Goal: Task Accomplishment & Management: Manage account settings

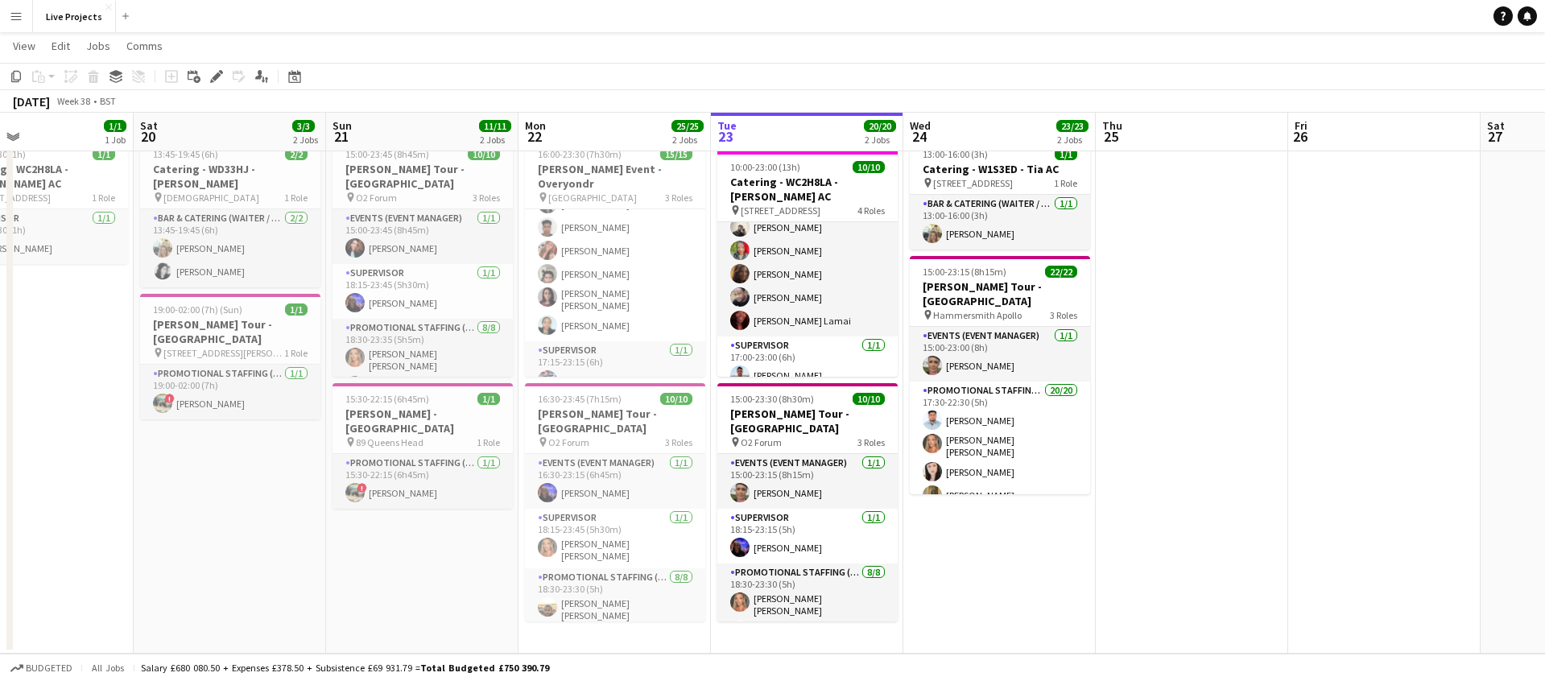
scroll to position [0, 444]
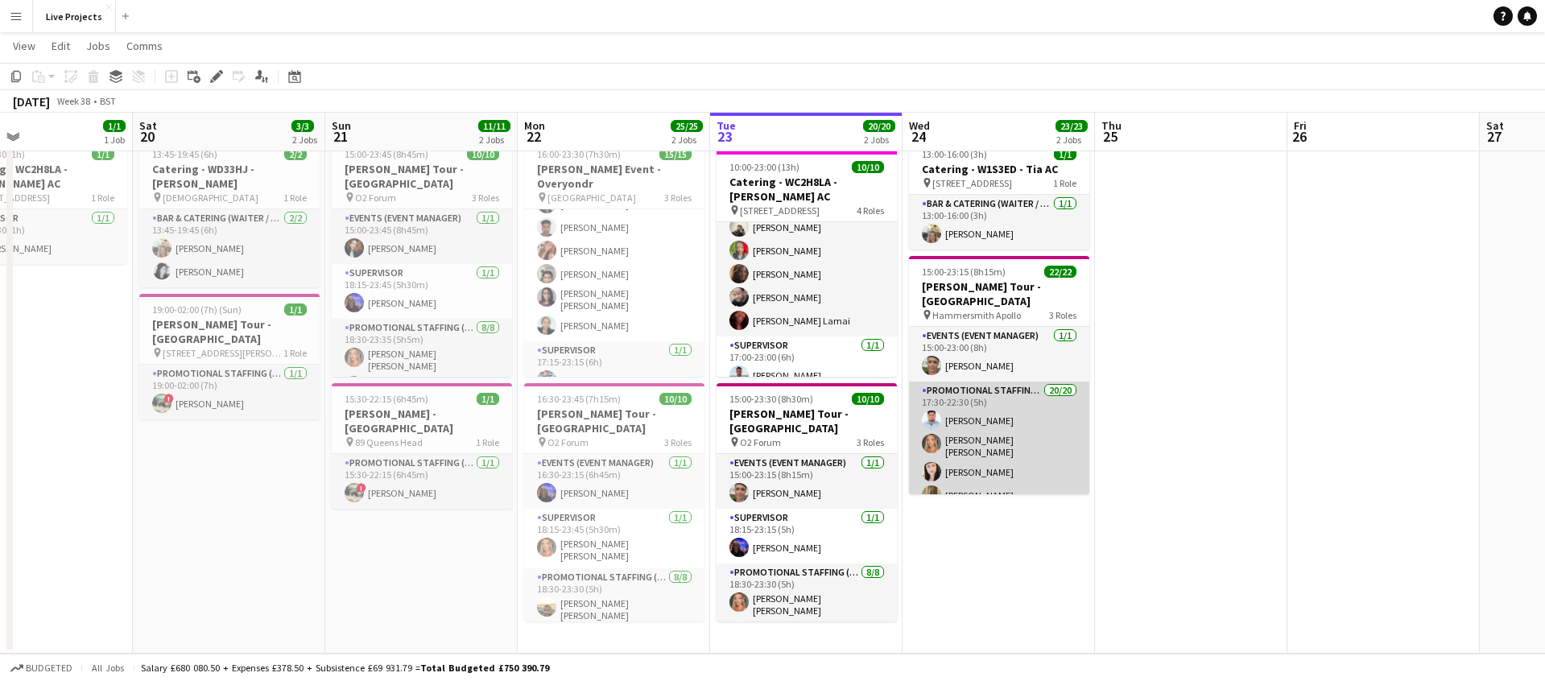
click at [1014, 433] on app-card-role "Promotional Staffing (Exhibition Host) 20/20 17:30-22:30 (5h) [PERSON_NAME] [PE…" at bounding box center [999, 633] width 180 height 503
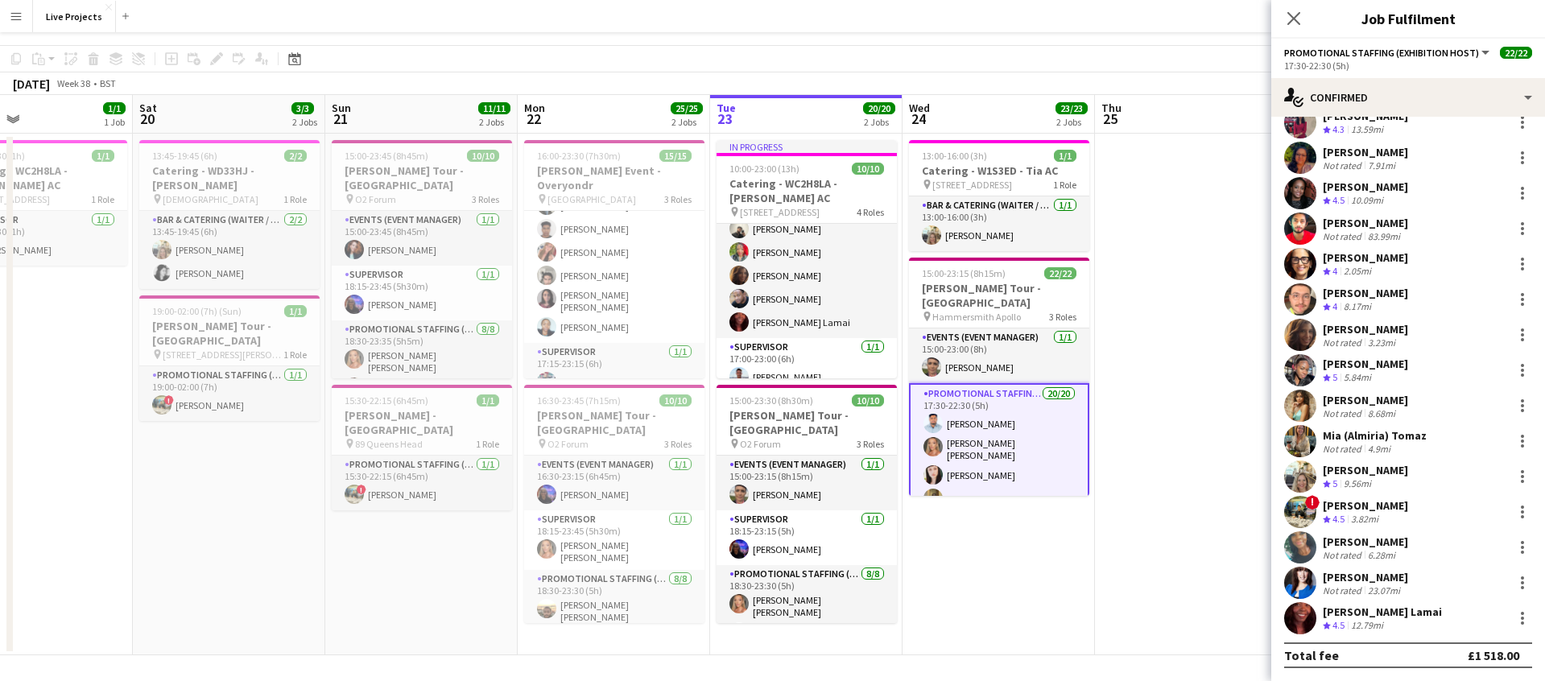
scroll to position [0, 0]
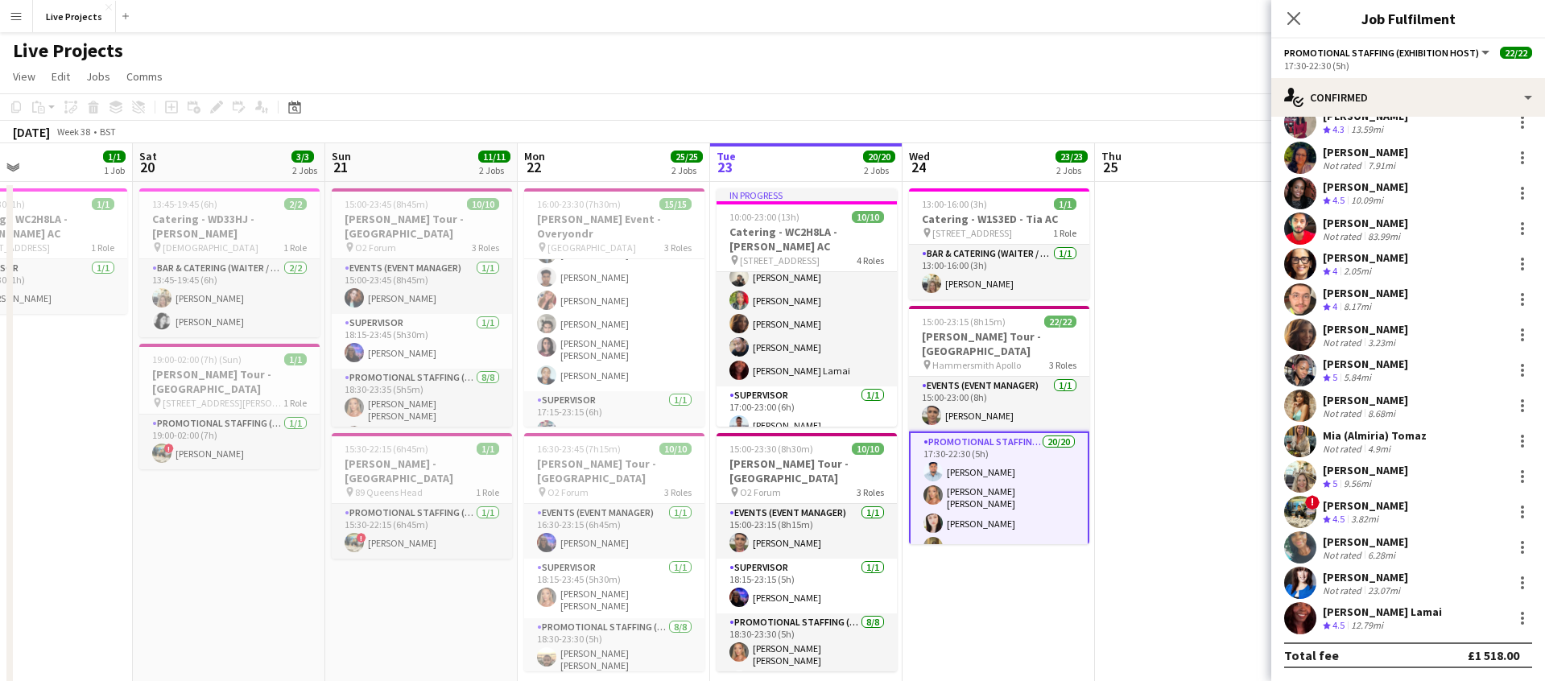
click at [17, 19] on app-icon "Menu" at bounding box center [16, 16] width 13 height 13
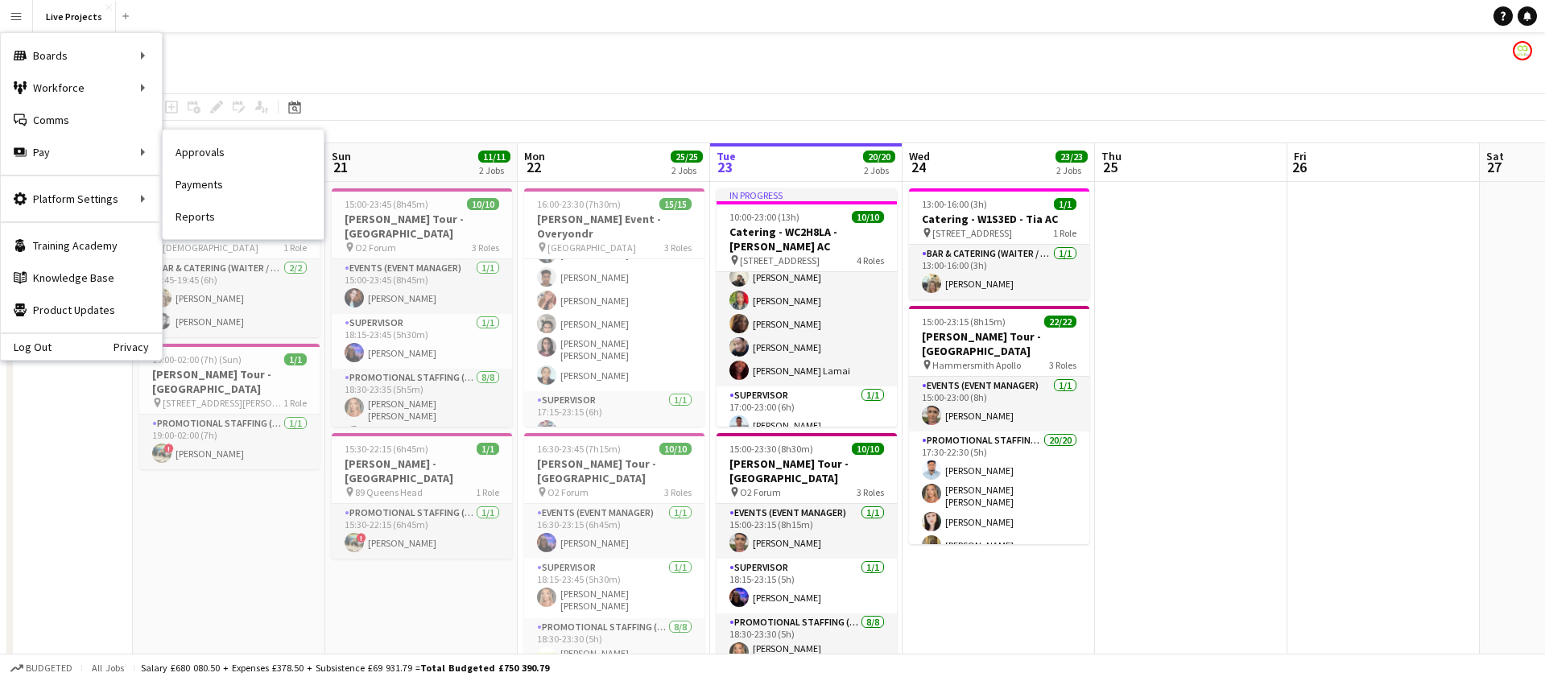
click at [219, 158] on link "Approvals" at bounding box center [243, 152] width 161 height 32
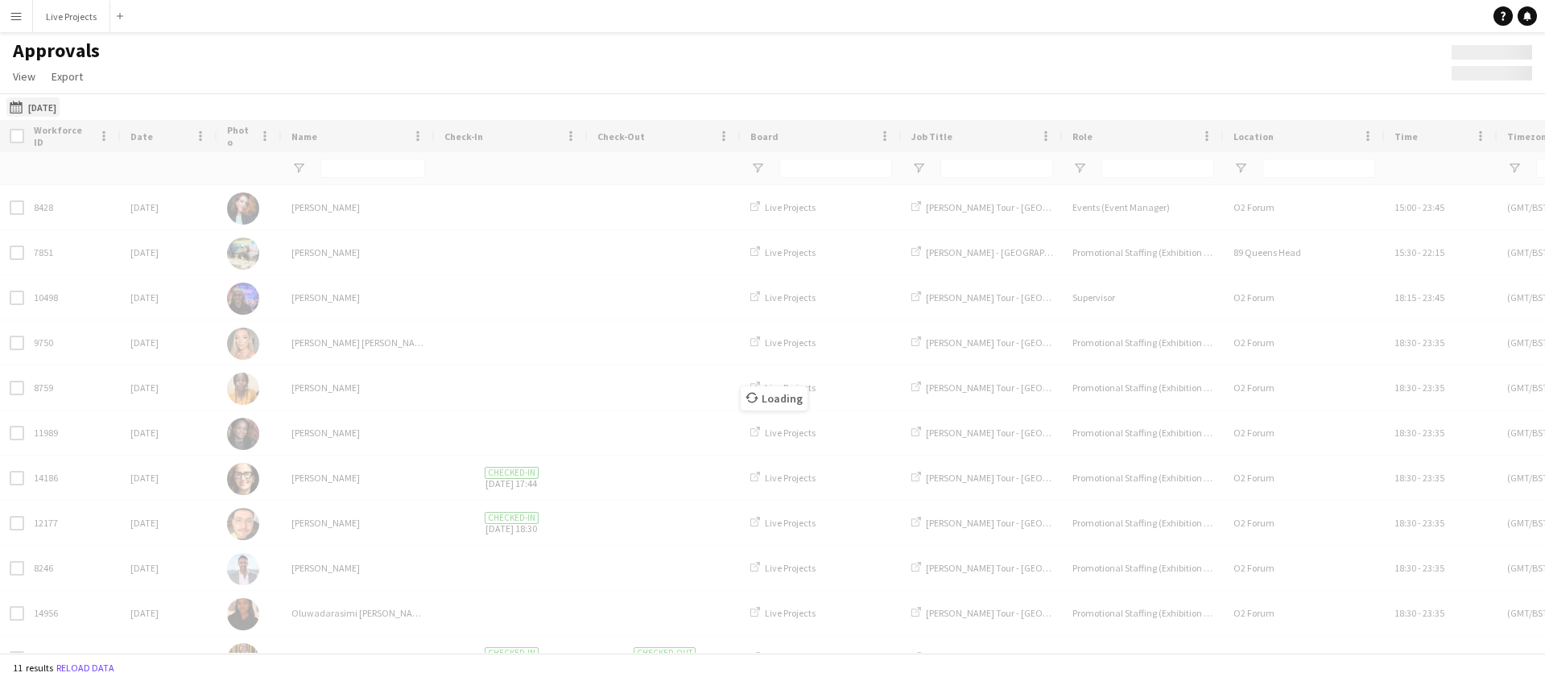
click at [60, 106] on button "[DATE] [DATE]" at bounding box center [32, 106] width 53 height 19
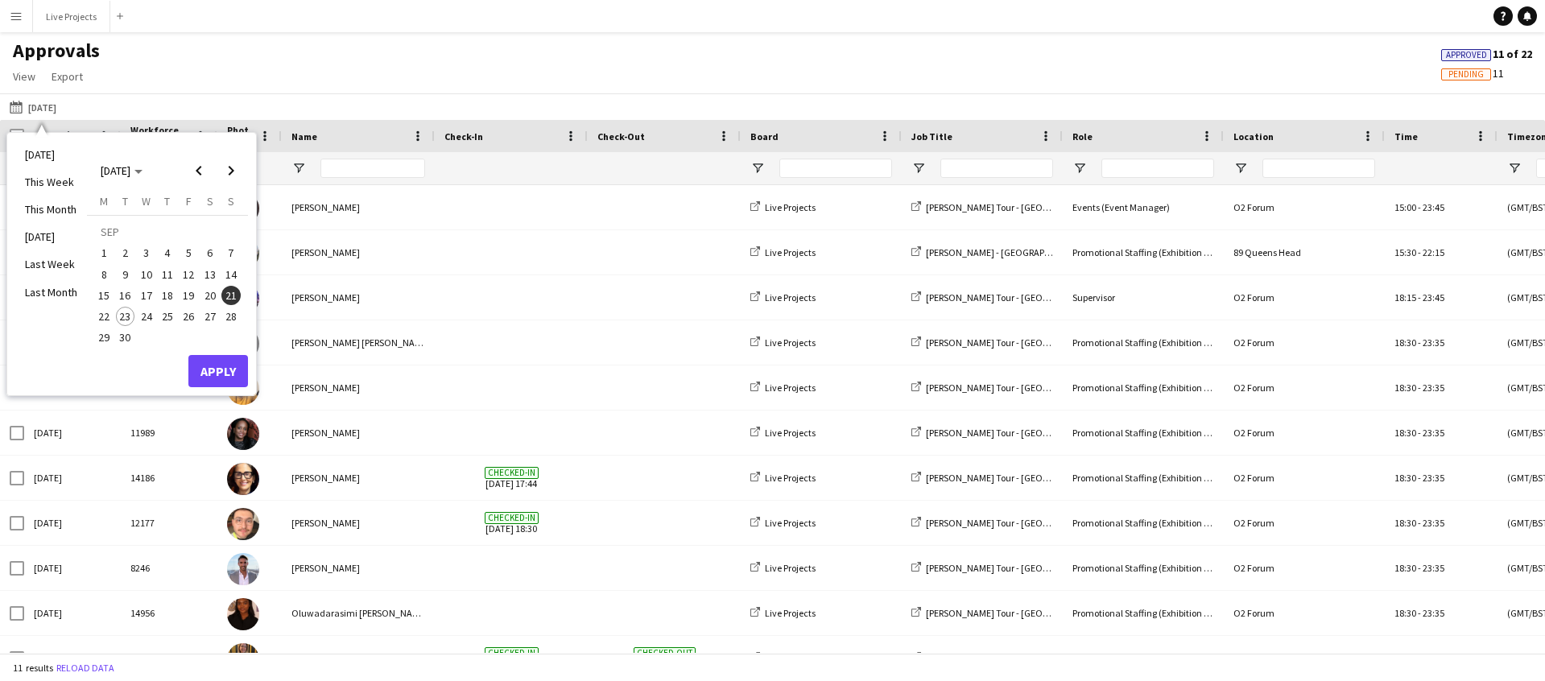
click at [98, 314] on span "22" at bounding box center [103, 316] width 19 height 19
click at [233, 374] on button "Apply" at bounding box center [218, 371] width 60 height 32
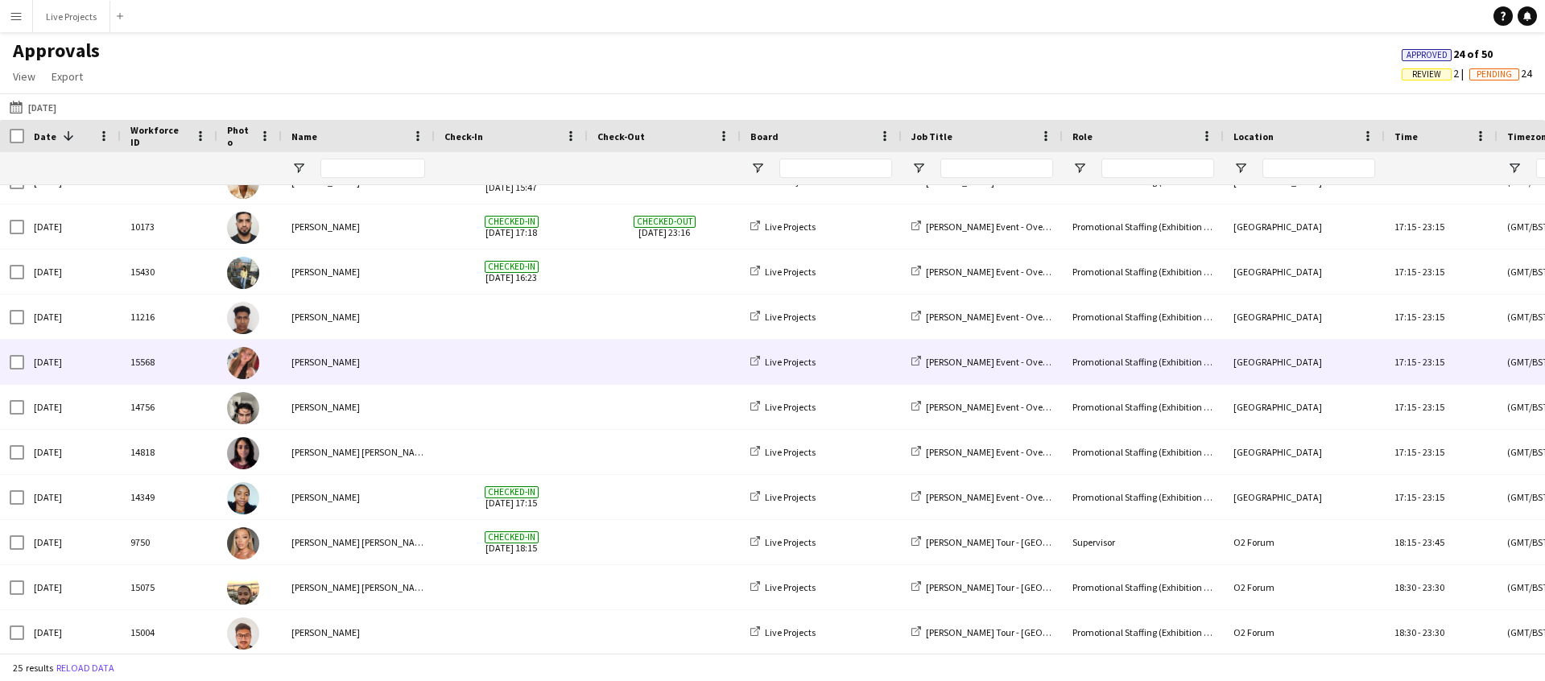
scroll to position [389, 0]
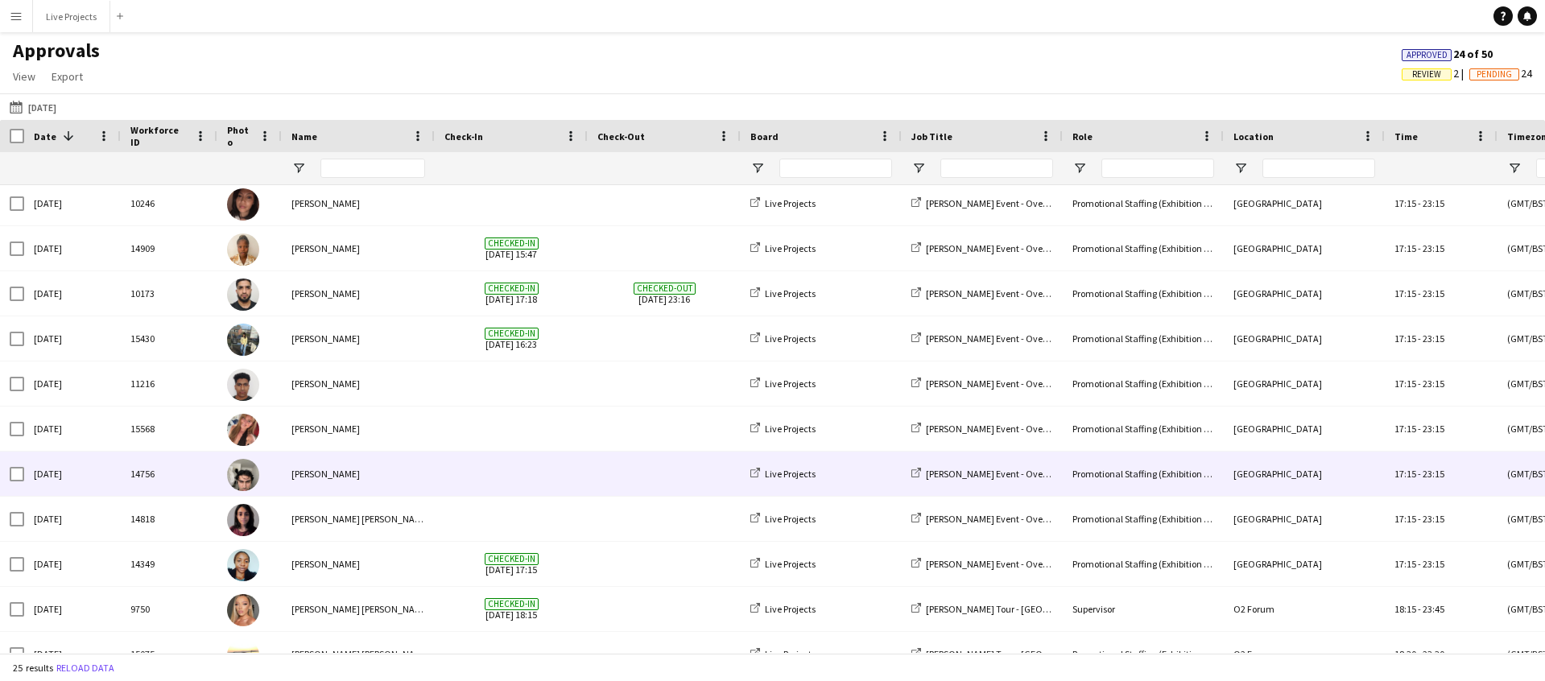
click at [328, 474] on div "[PERSON_NAME]" at bounding box center [358, 474] width 153 height 44
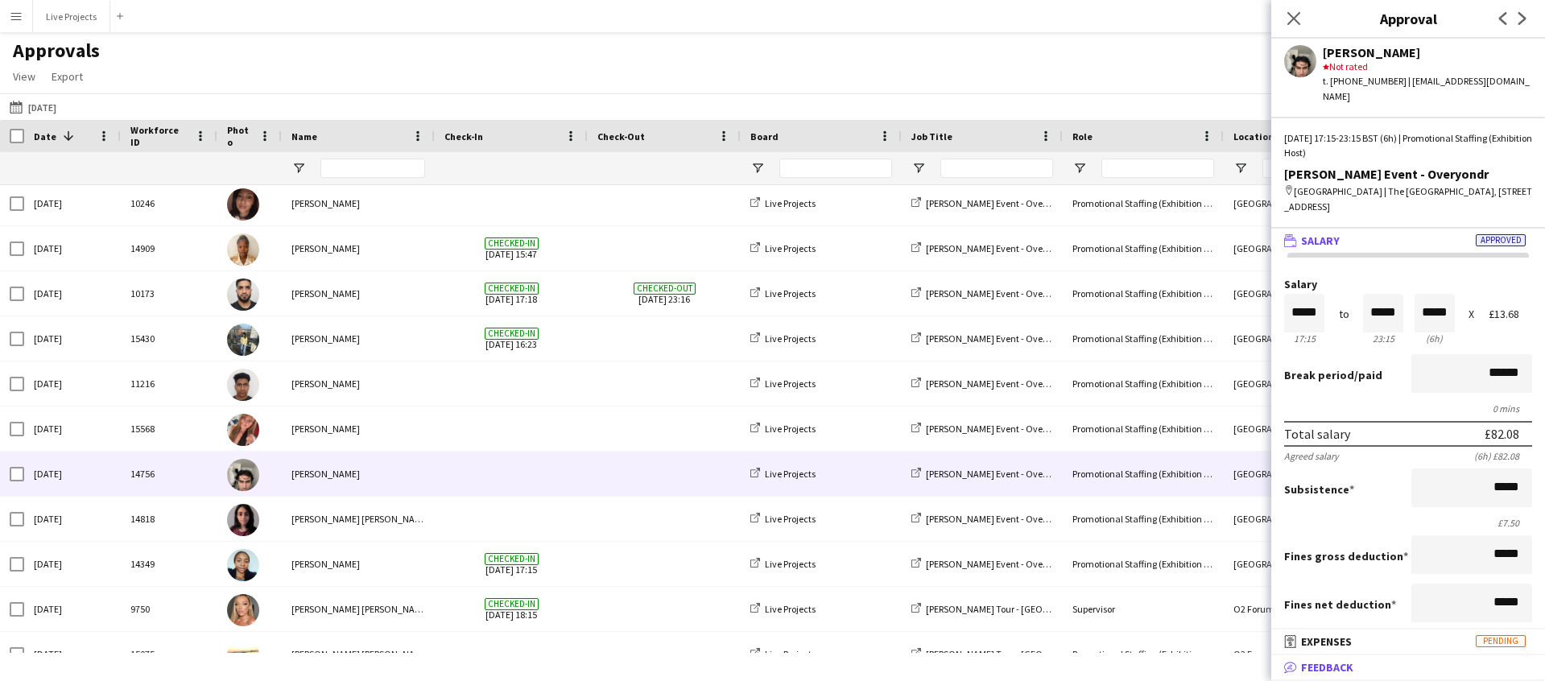
click at [1360, 660] on mat-panel-title "bubble-pencil Feedback" at bounding box center [1404, 667] width 267 height 14
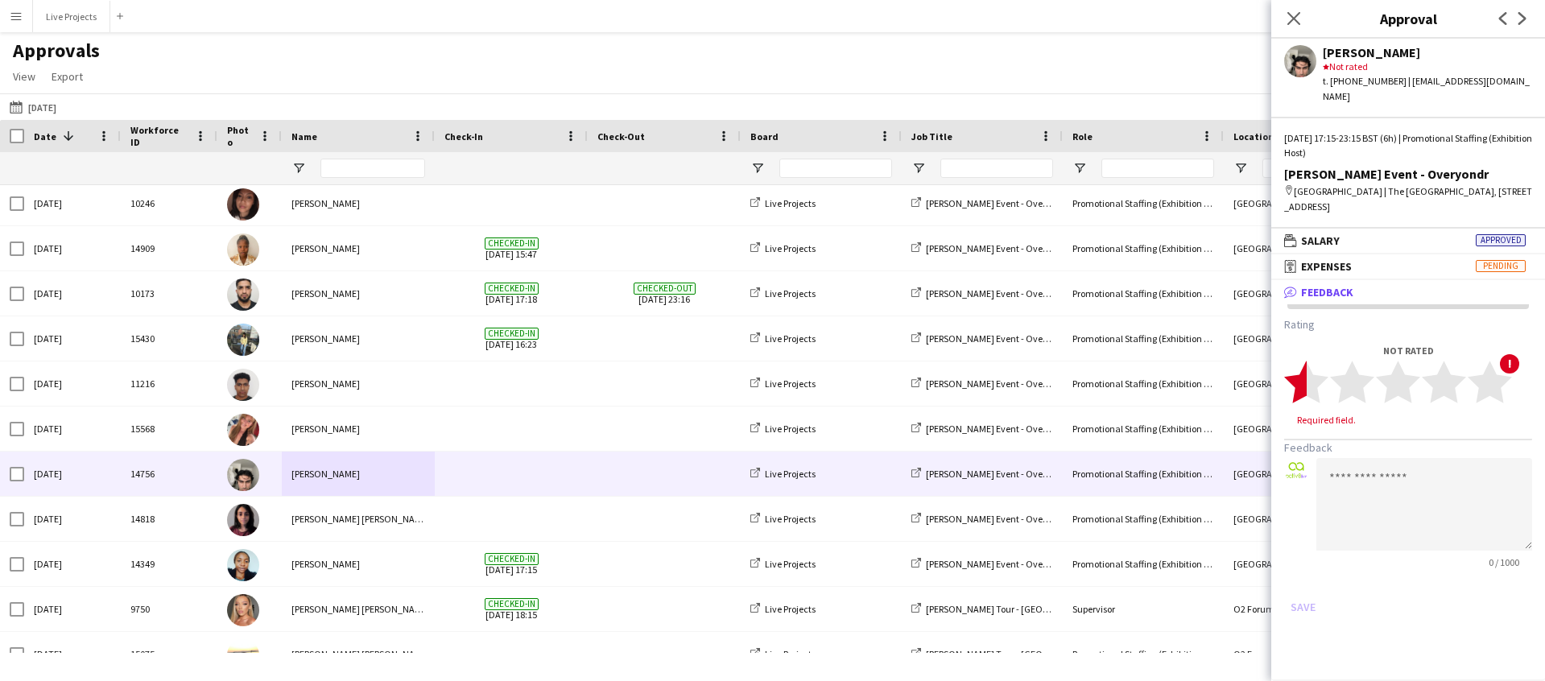
click at [1304, 370] on polygon at bounding box center [1306, 382] width 44 height 42
click at [1361, 462] on textarea at bounding box center [1424, 489] width 216 height 93
type textarea "**********"
click at [1303, 579] on button "Save" at bounding box center [1303, 592] width 38 height 26
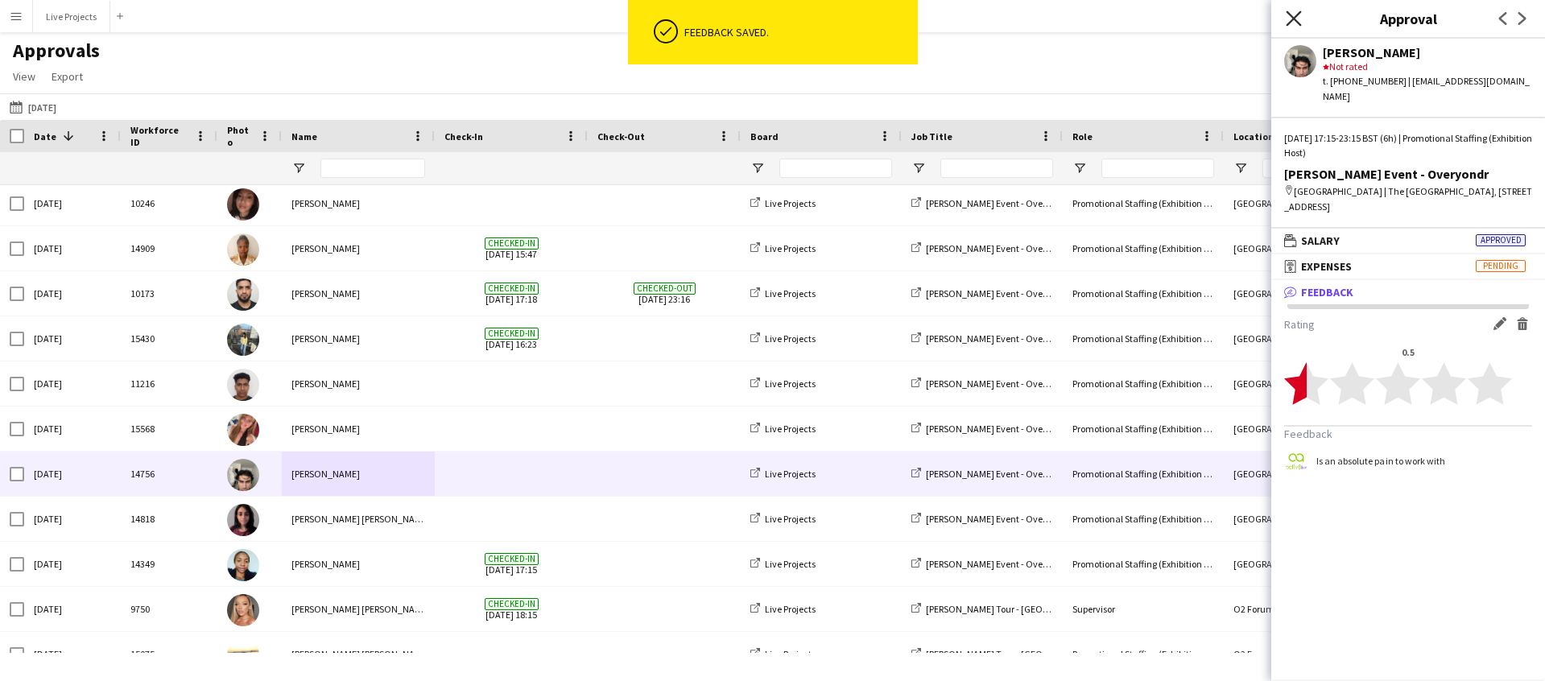
click at [1295, 11] on icon "Close pop-in" at bounding box center [1293, 17] width 15 height 15
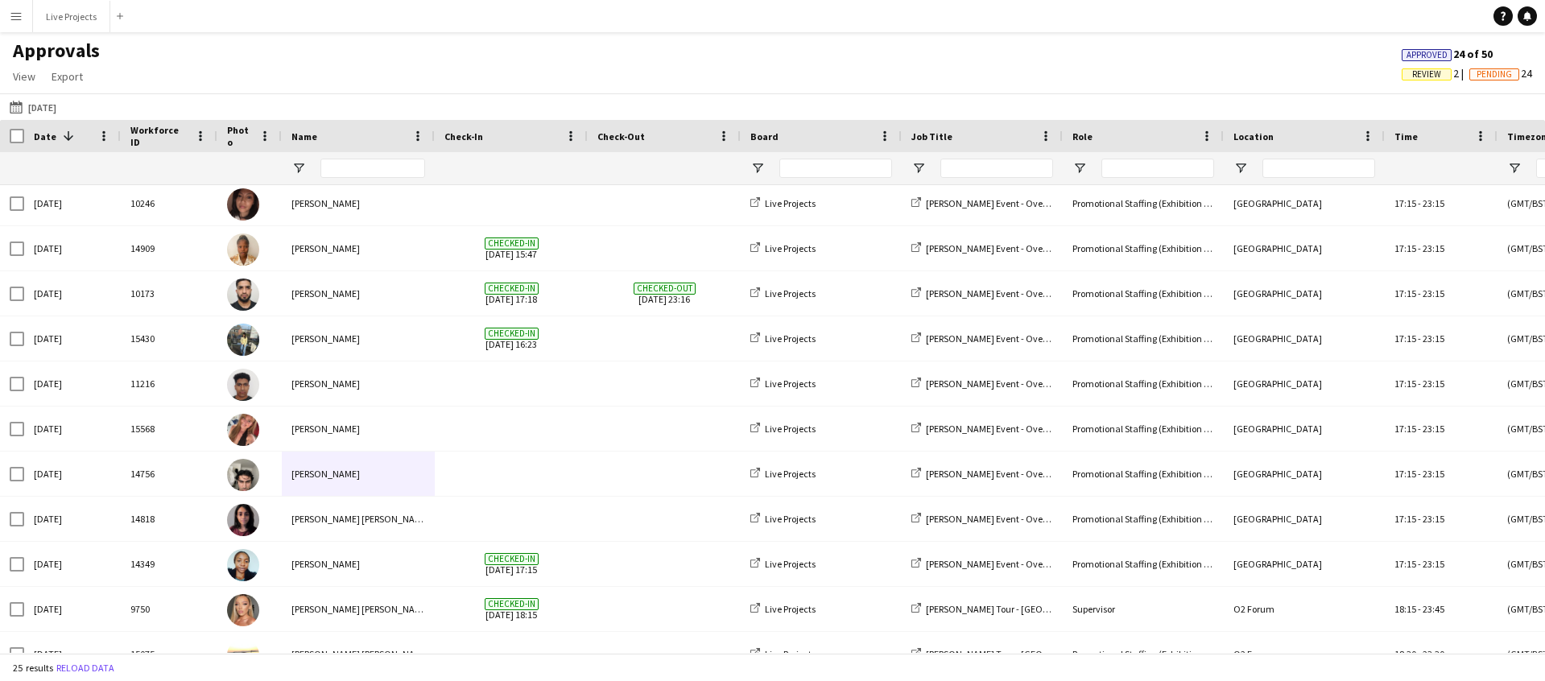
click at [1415, 74] on span "Review" at bounding box center [1426, 74] width 29 height 10
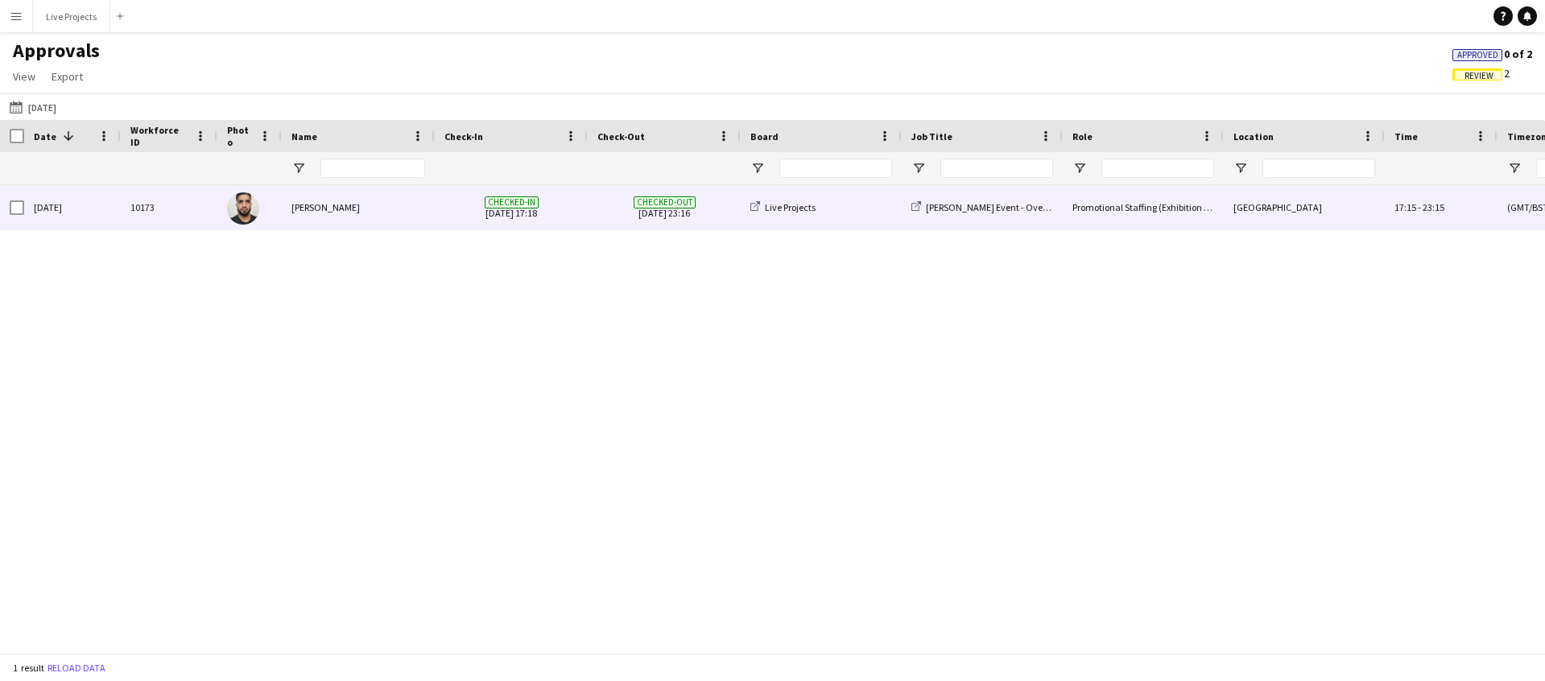
click at [339, 209] on div "[PERSON_NAME]" at bounding box center [358, 207] width 153 height 44
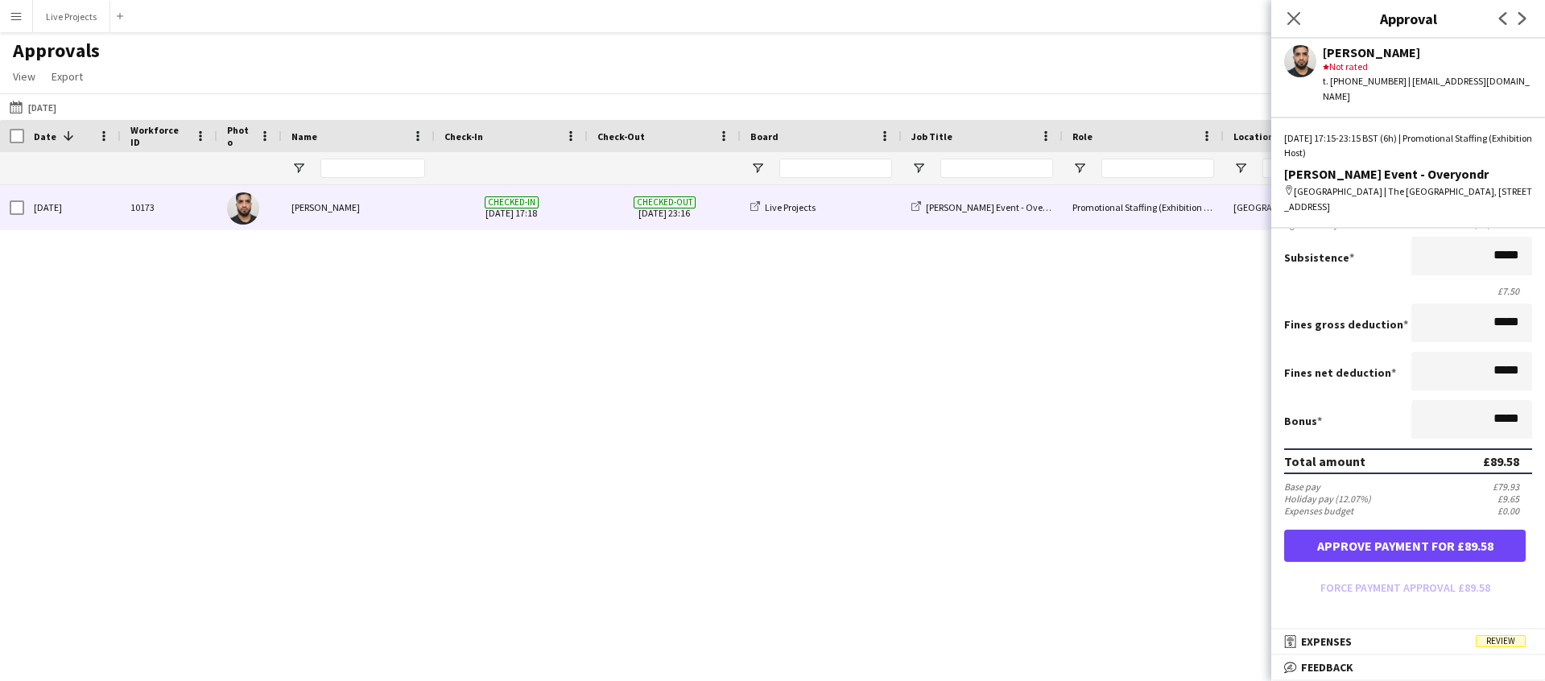
scroll to position [248, 0]
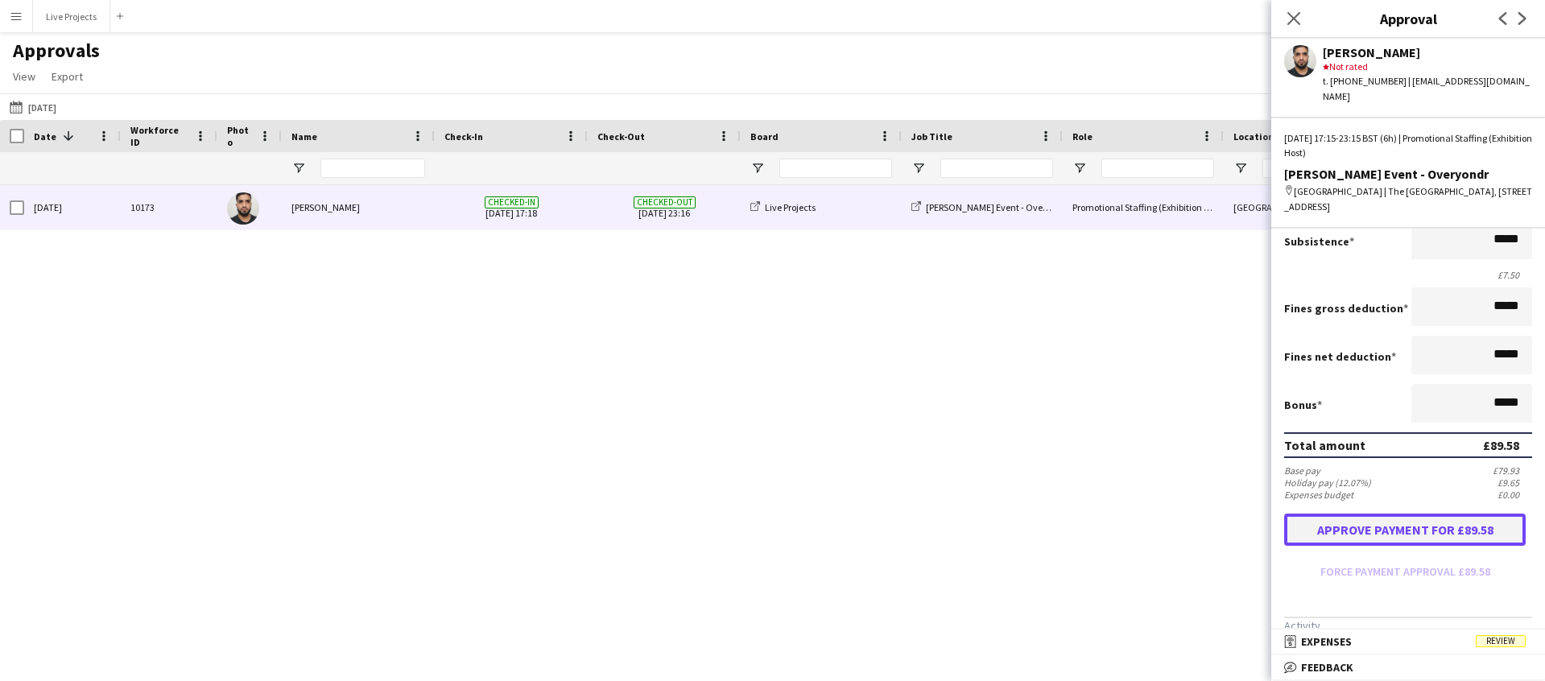
click at [1407, 514] on button "Approve payment for £89.58" at bounding box center [1405, 530] width 242 height 32
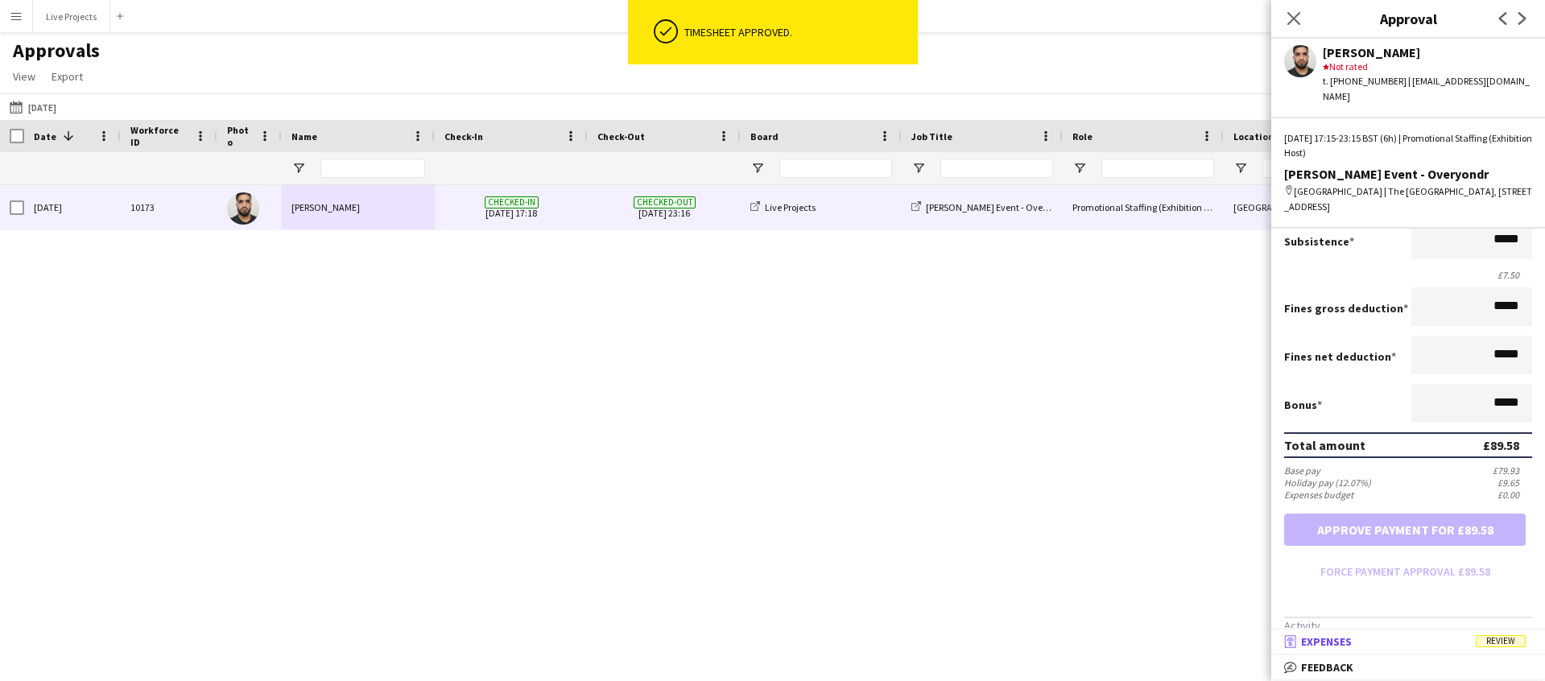
click at [1405, 634] on mat-panel-title "receipt Expenses Review" at bounding box center [1404, 641] width 267 height 14
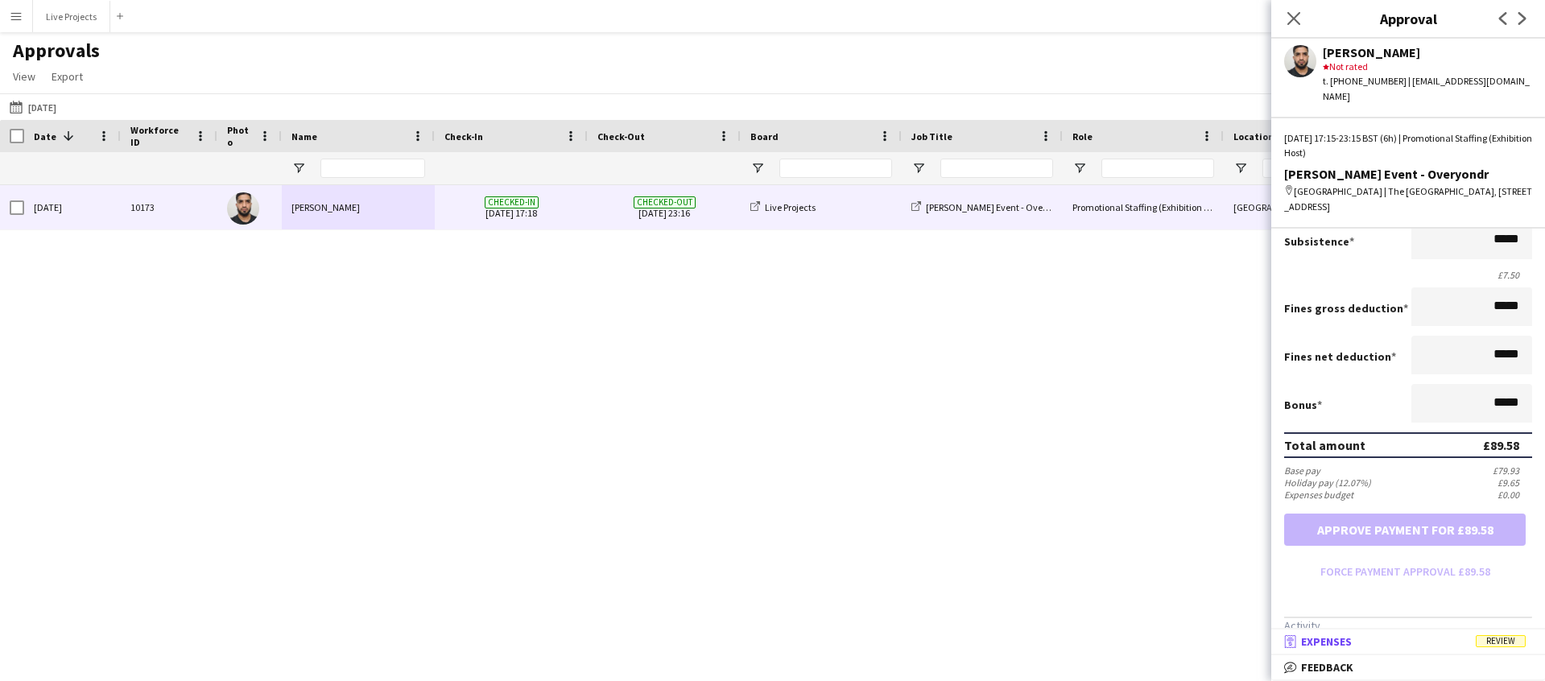
scroll to position [5, 0]
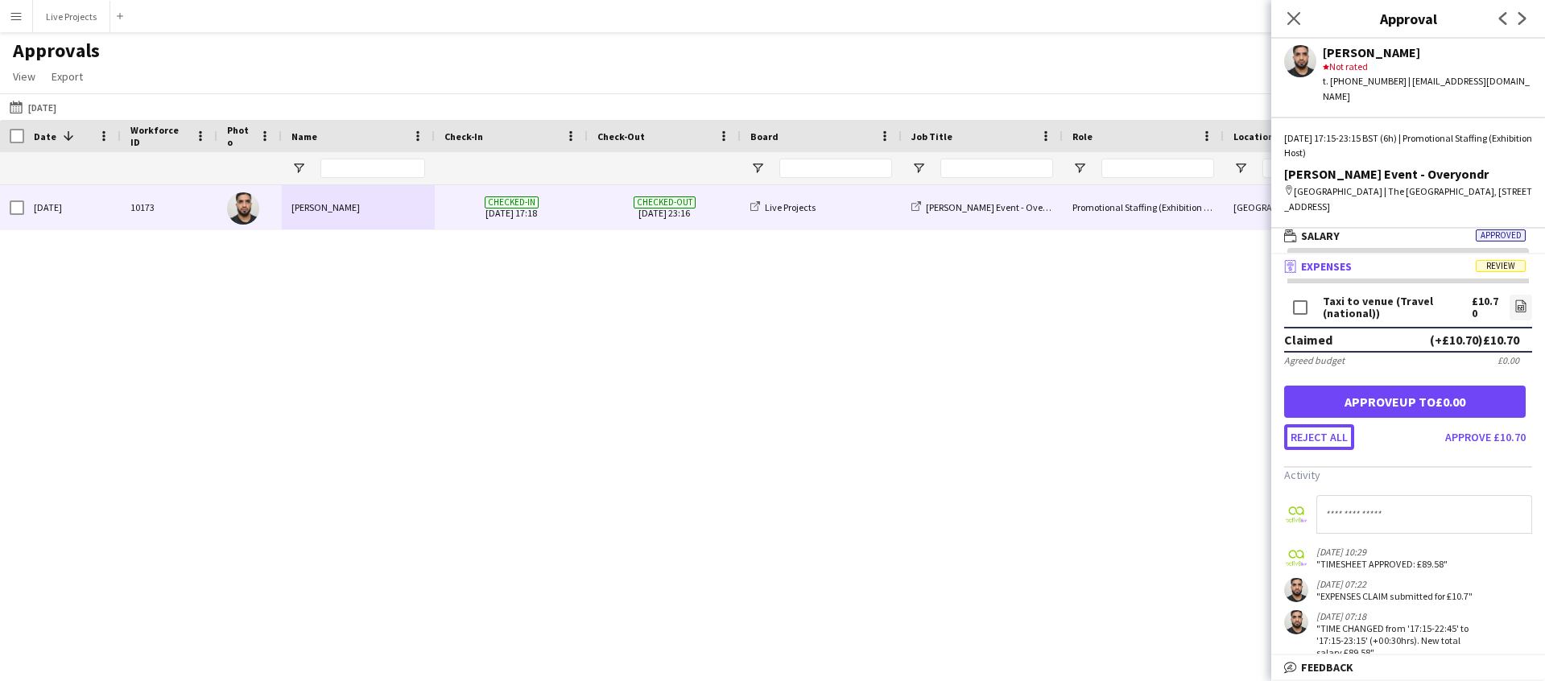
click at [1332, 424] on button "Reject all" at bounding box center [1319, 437] width 70 height 26
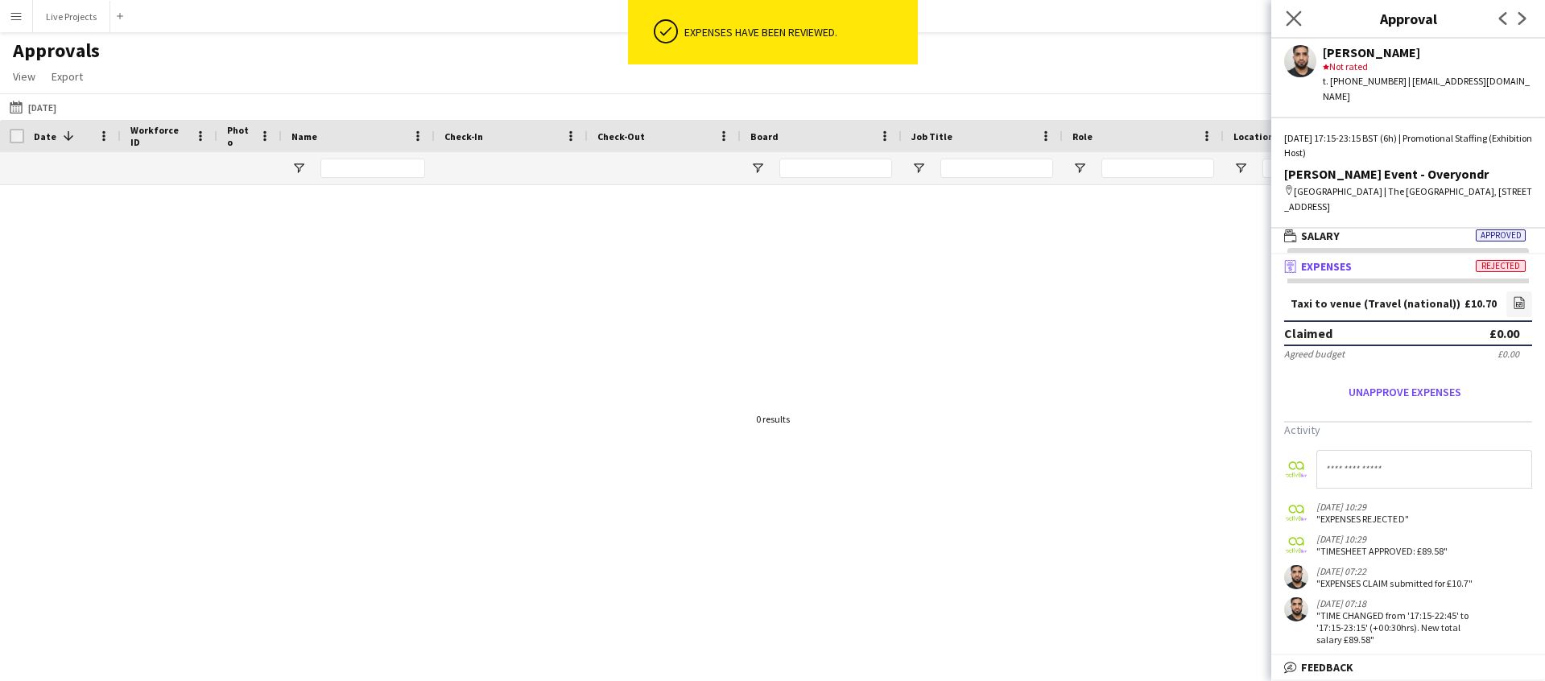
click at [1292, 14] on icon "Close pop-in" at bounding box center [1293, 17] width 15 height 15
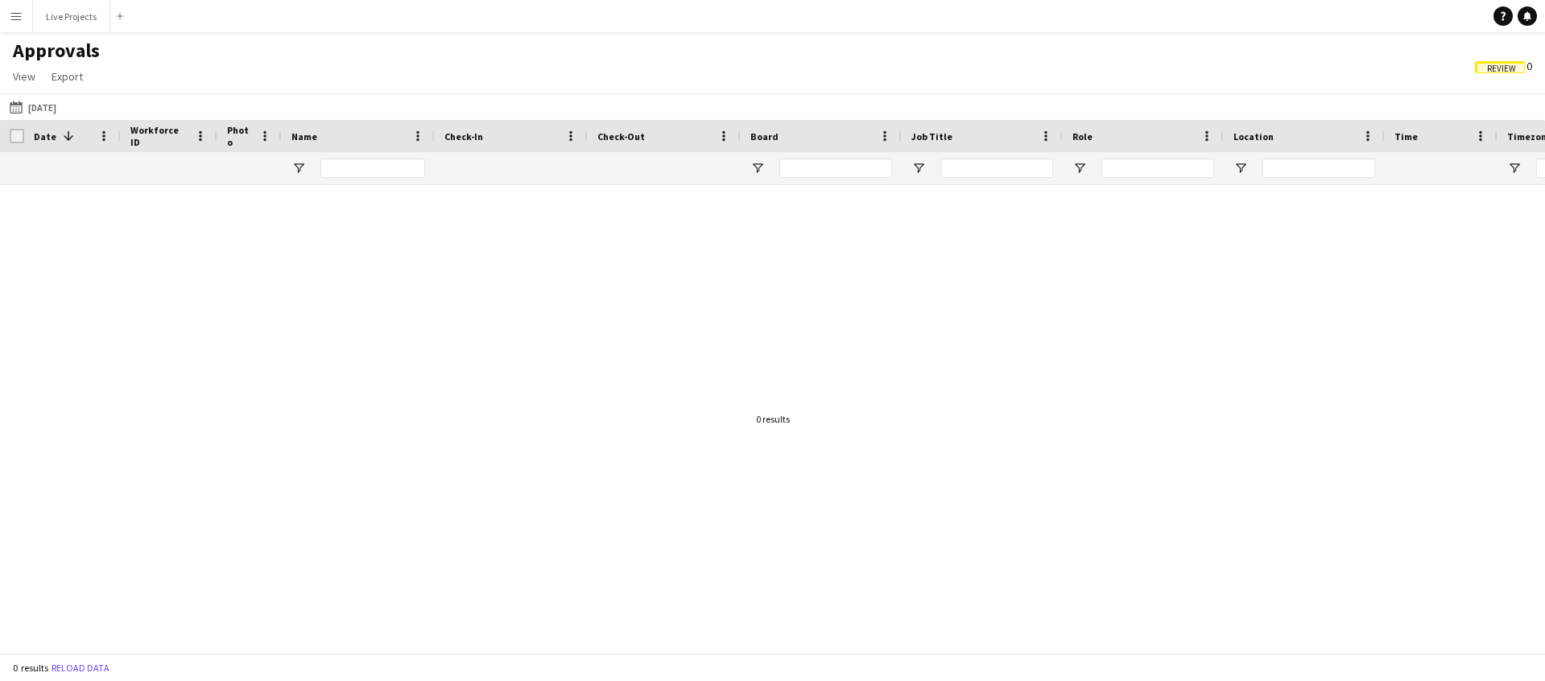
click at [1492, 66] on span "Review" at bounding box center [1501, 69] width 29 height 10
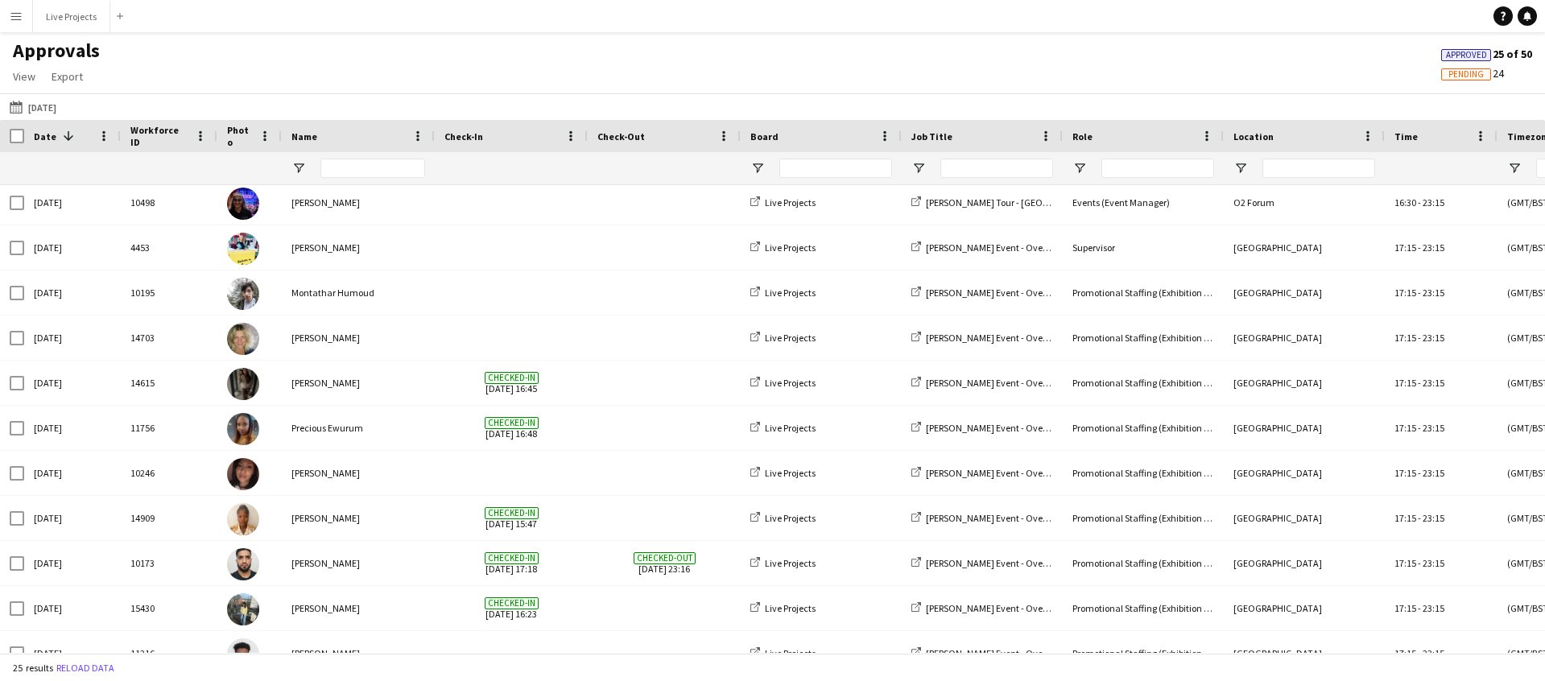
scroll to position [51, 0]
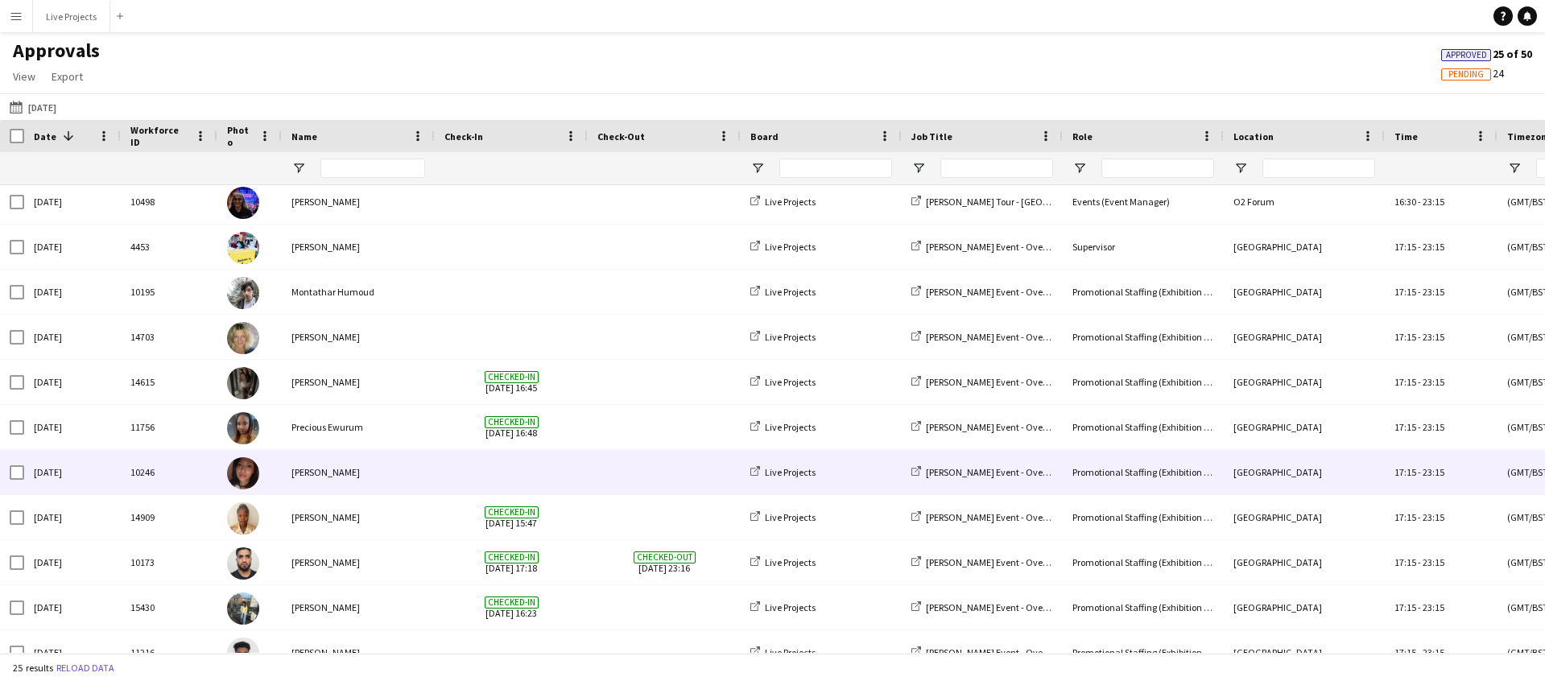
click at [356, 475] on div "[PERSON_NAME]" at bounding box center [358, 472] width 153 height 44
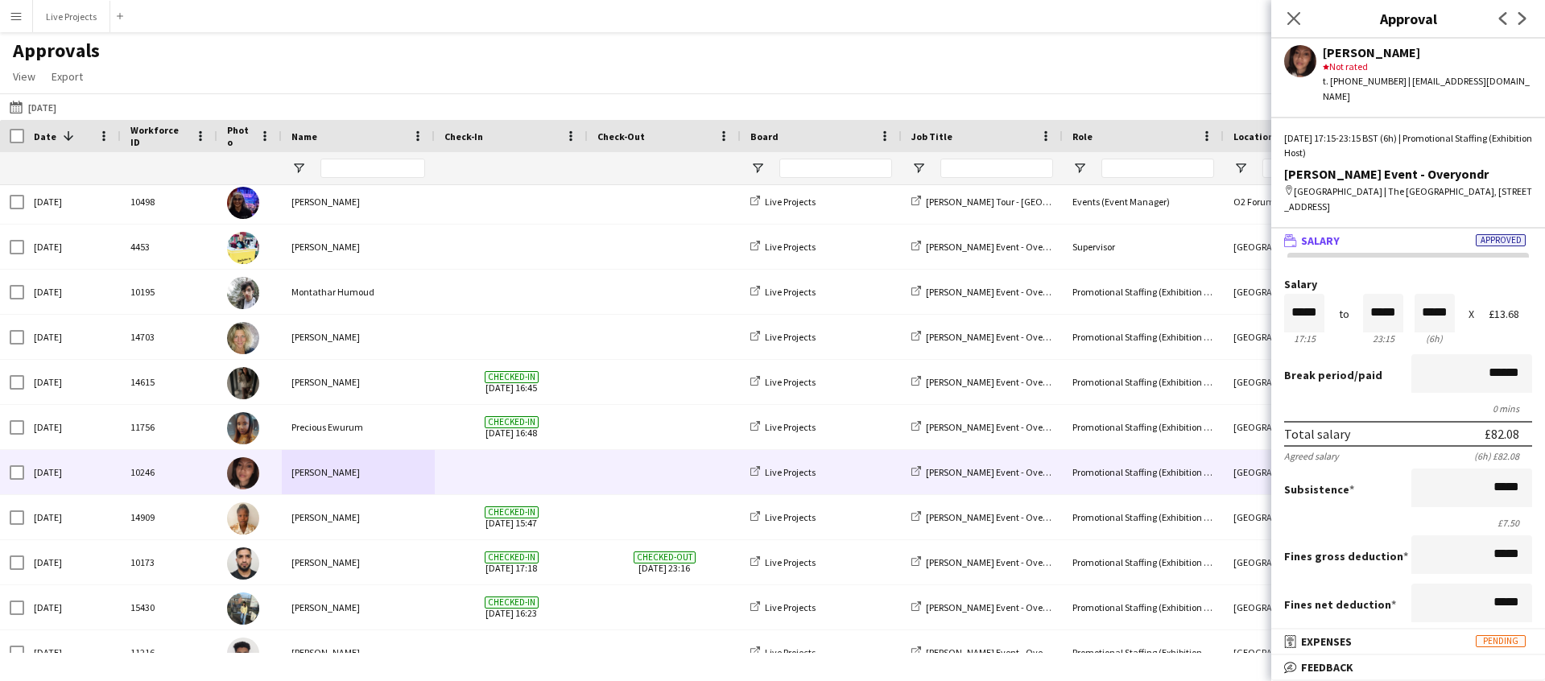
drag, startPoint x: 1361, startPoint y: 663, endPoint x: 1372, endPoint y: 636, distance: 28.6
click at [1361, 662] on mat-panel-title "bubble-pencil Feedback" at bounding box center [1404, 667] width 267 height 14
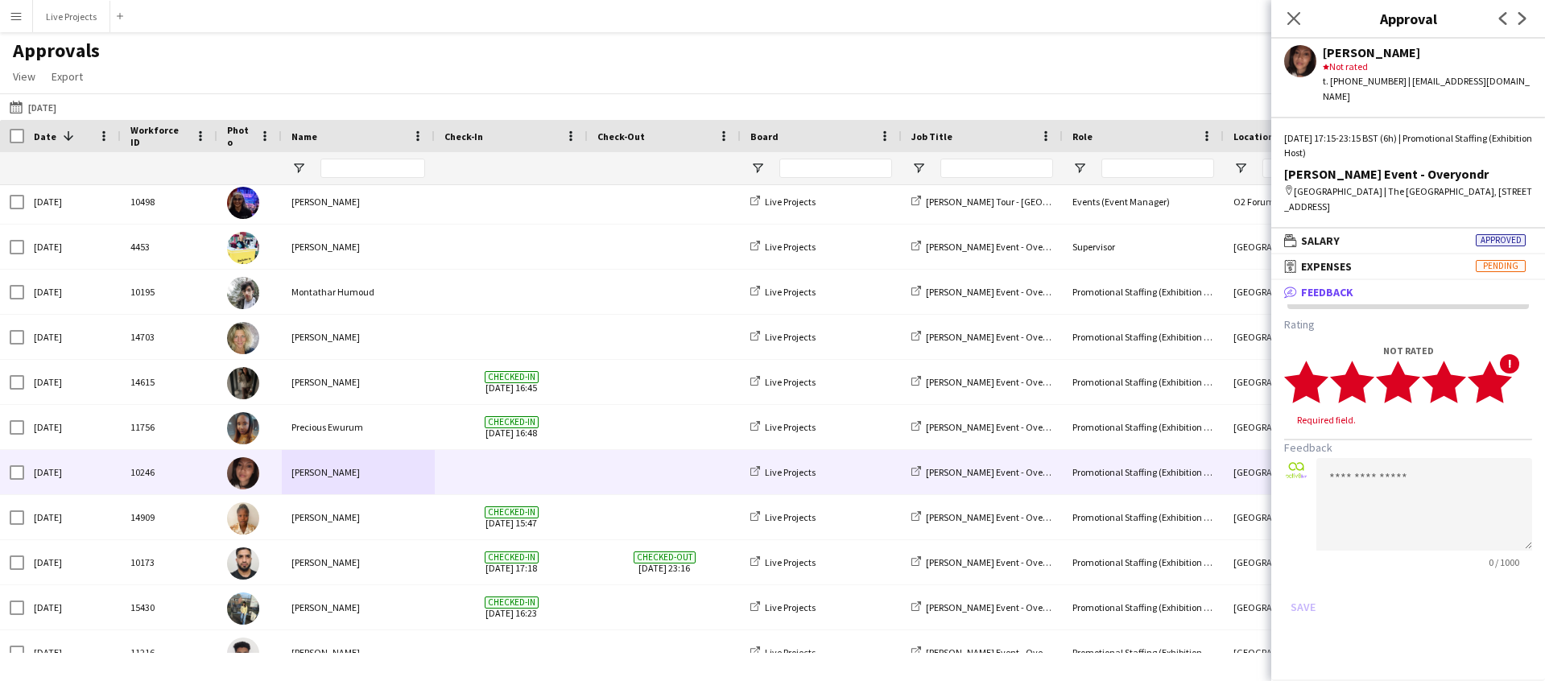
click at [1494, 370] on polygon at bounding box center [1490, 382] width 44 height 42
paste textarea "**********"
type textarea "**********"
click at [1305, 579] on button "Save" at bounding box center [1303, 592] width 38 height 26
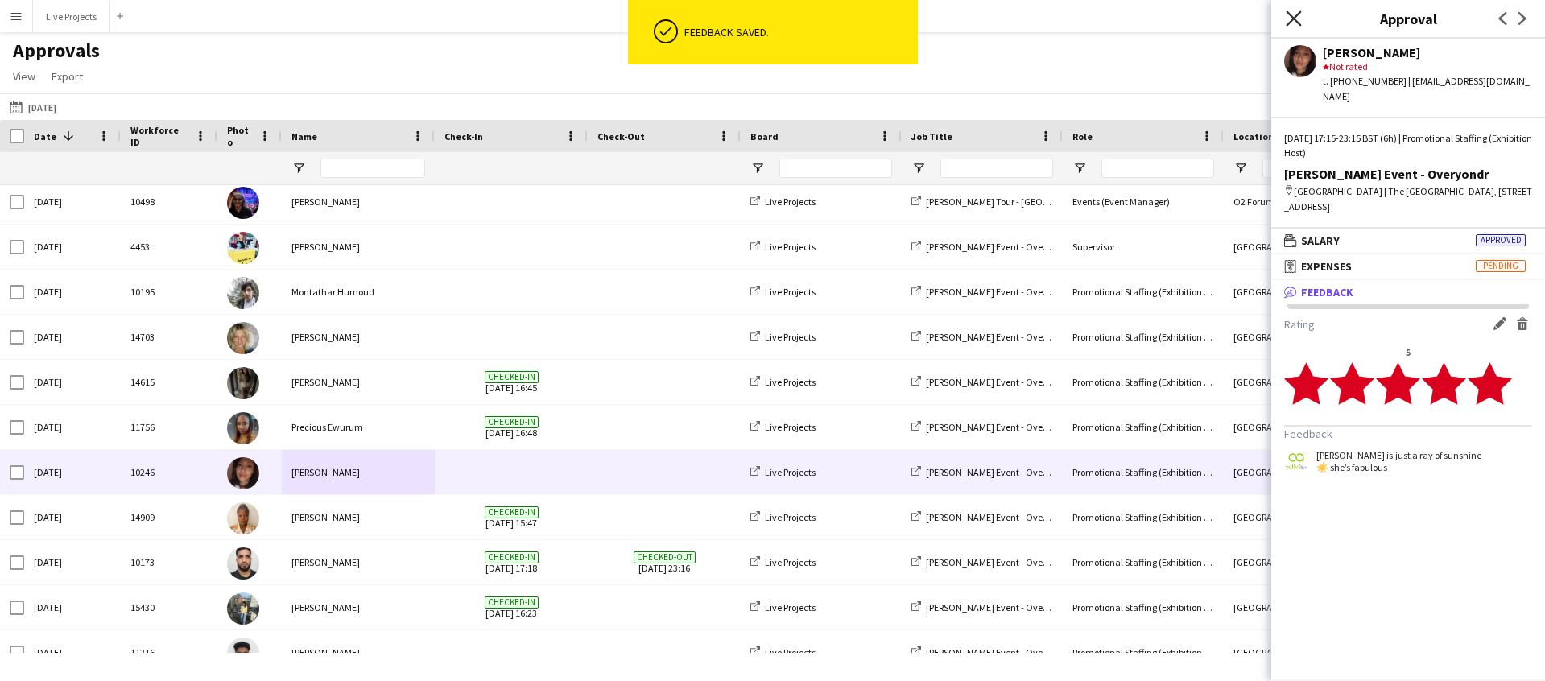
drag, startPoint x: 1296, startPoint y: 16, endPoint x: 1299, endPoint y: 38, distance: 21.9
click at [1297, 16] on icon "Close pop-in" at bounding box center [1293, 18] width 13 height 13
